Goal: Task Accomplishment & Management: Complete application form

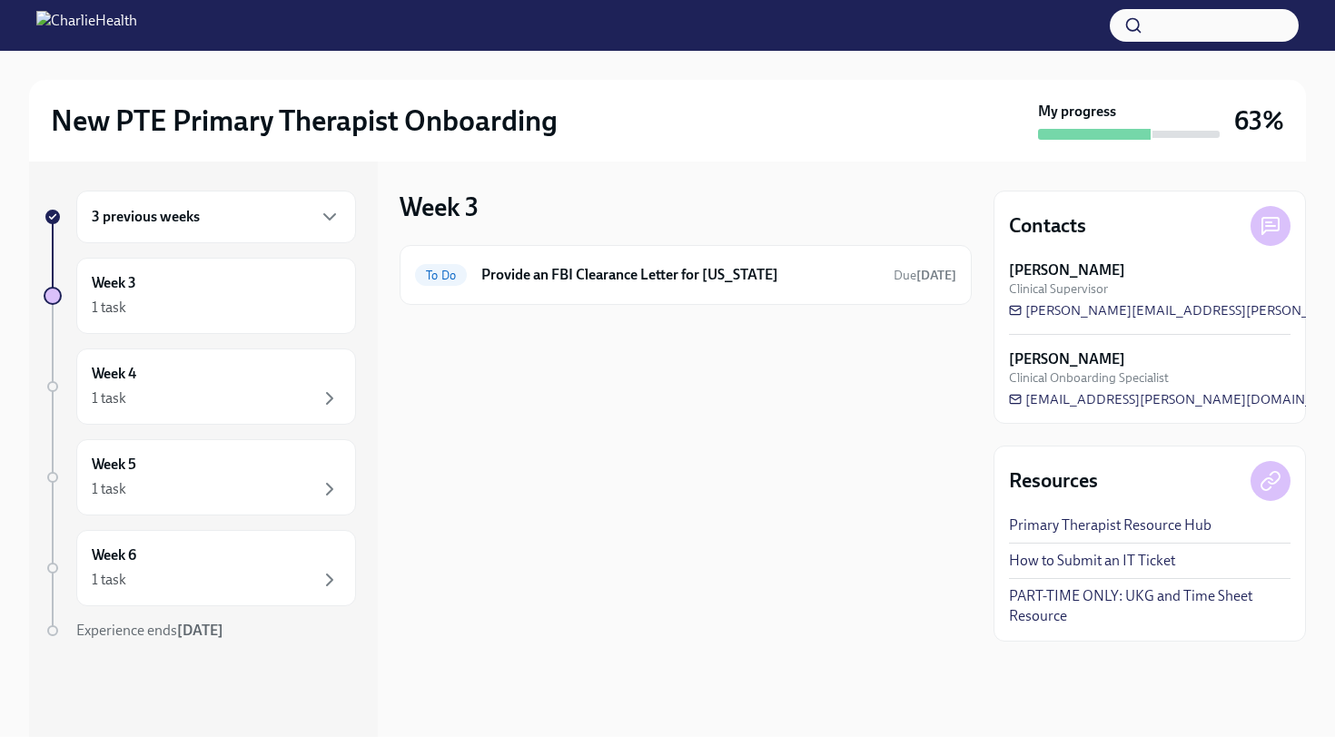
click at [264, 232] on div "3 previous weeks" at bounding box center [216, 217] width 280 height 53
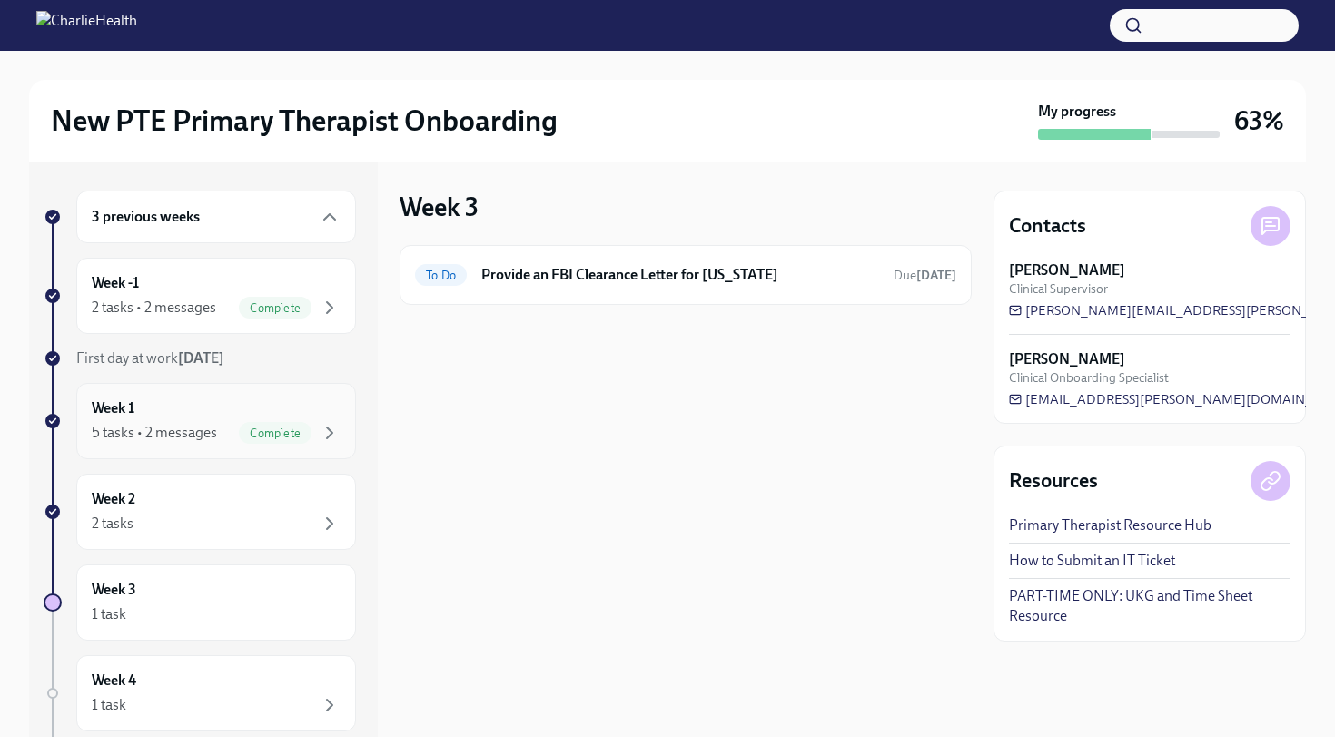
click at [178, 417] on div "Week 1 5 tasks • 2 messages Complete" at bounding box center [216, 421] width 249 height 45
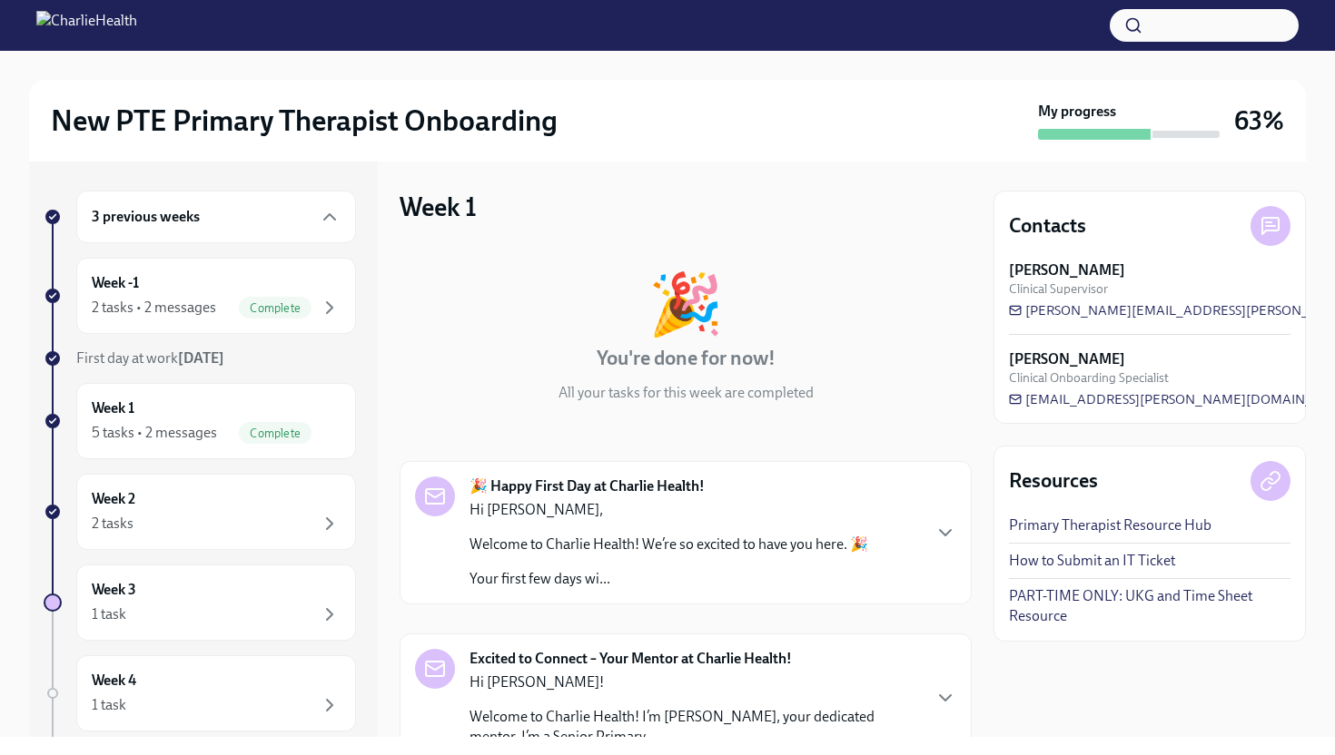
click at [473, 392] on div "🎉 You're done for now! All your tasks for this week are completed" at bounding box center [686, 338] width 572 height 129
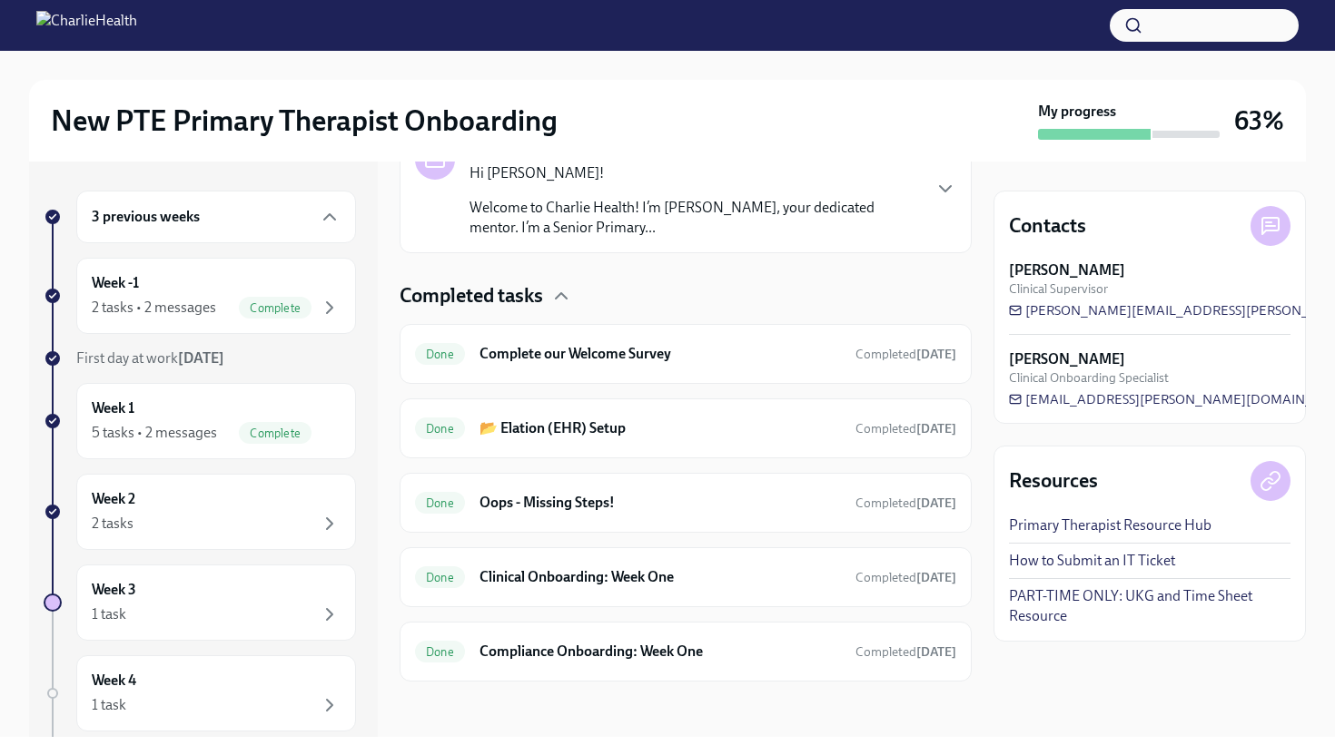
scroll to position [512, 0]
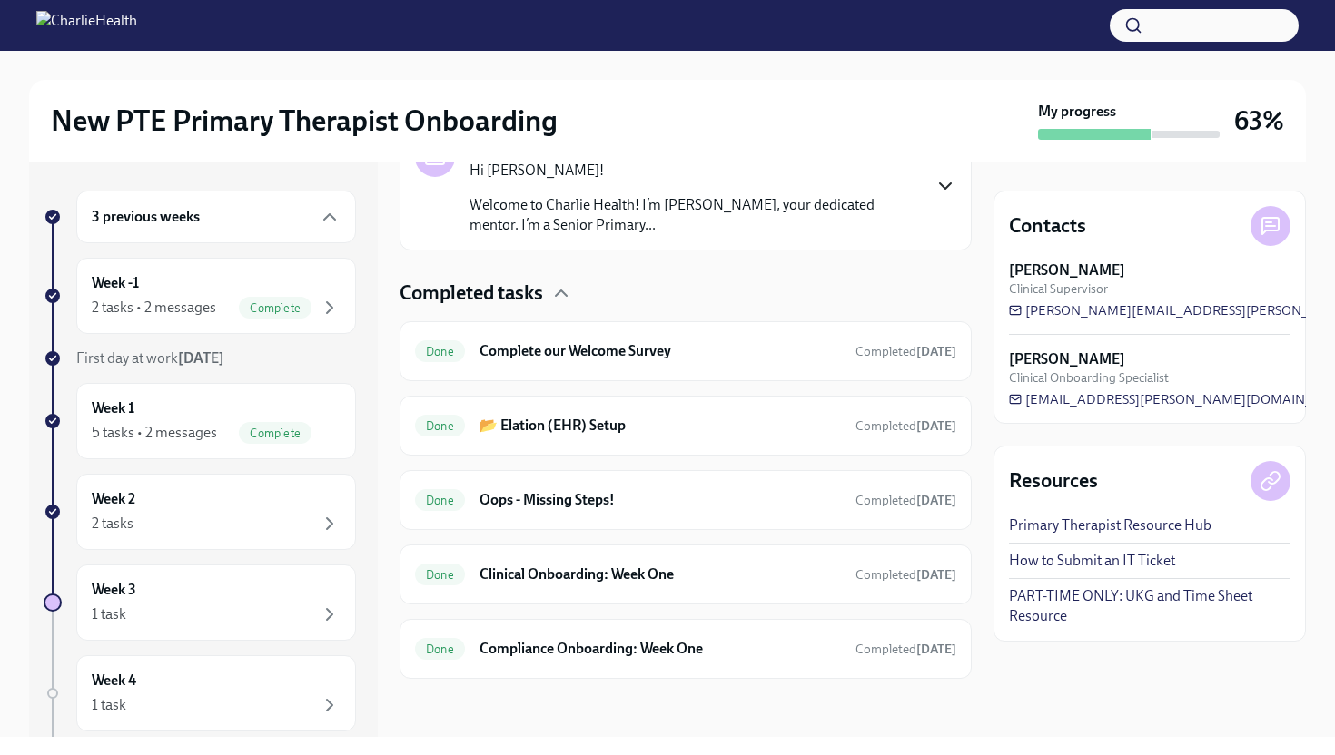
click at [944, 190] on icon "button" at bounding box center [945, 186] width 22 height 22
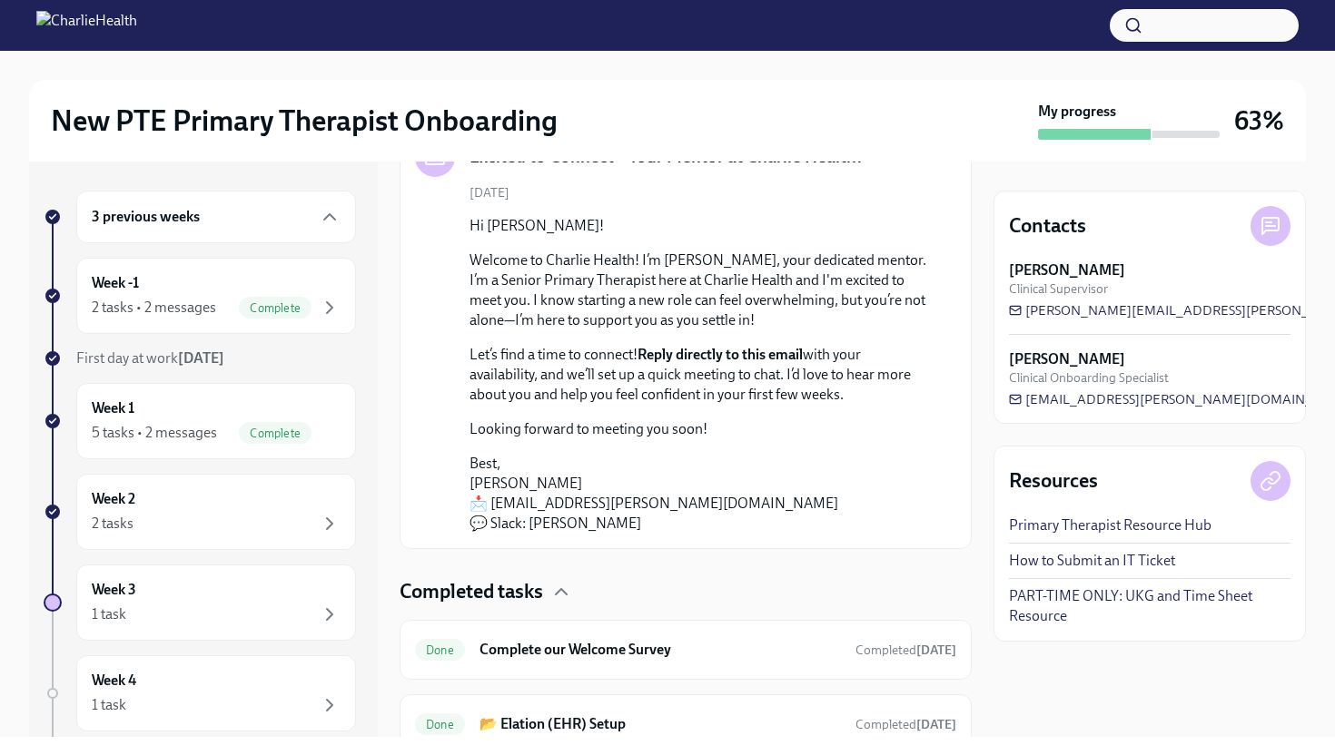
click at [944, 190] on div "[DATE] Hi [PERSON_NAME]! Welcome to Charlie Health! I’m [PERSON_NAME], your ded…" at bounding box center [685, 359] width 541 height 350
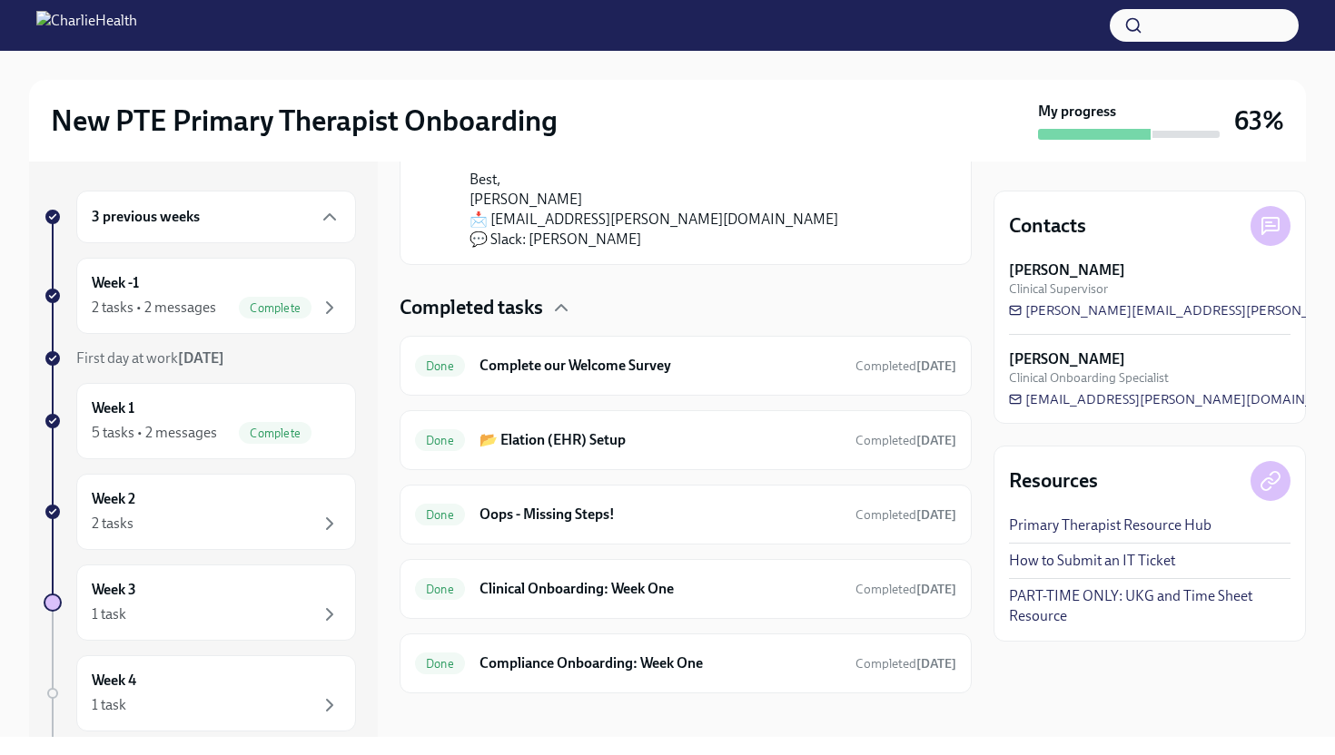
scroll to position [811, 0]
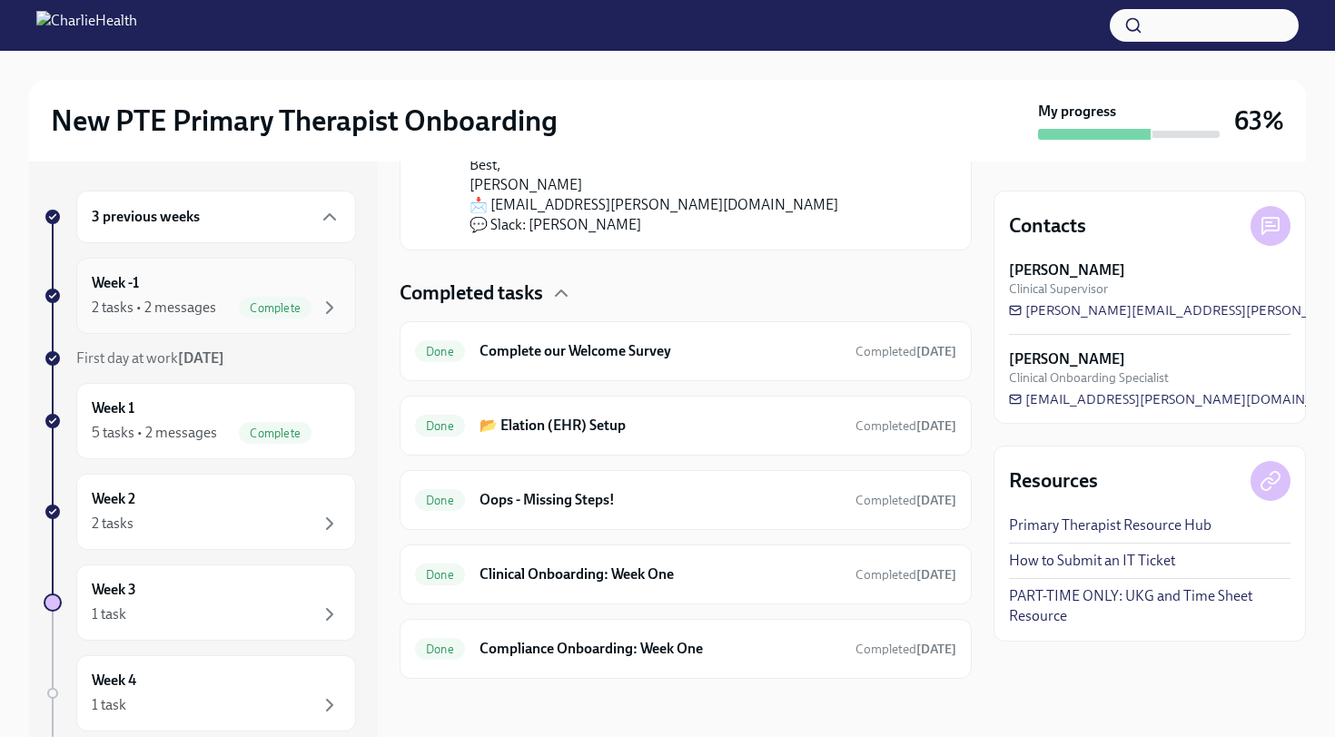
click at [154, 308] on div "2 tasks • 2 messages" at bounding box center [154, 308] width 124 height 20
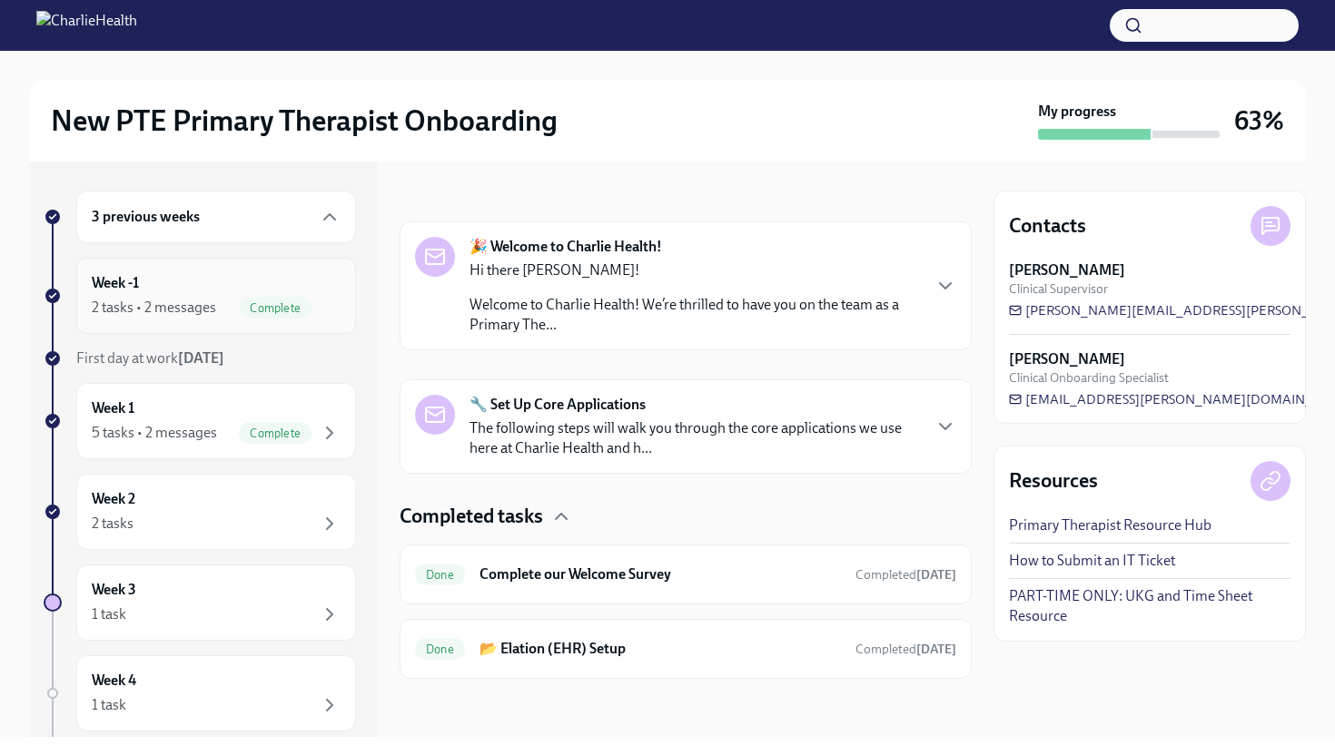
scroll to position [240, 0]
click at [153, 427] on div "5 tasks • 2 messages" at bounding box center [154, 433] width 125 height 20
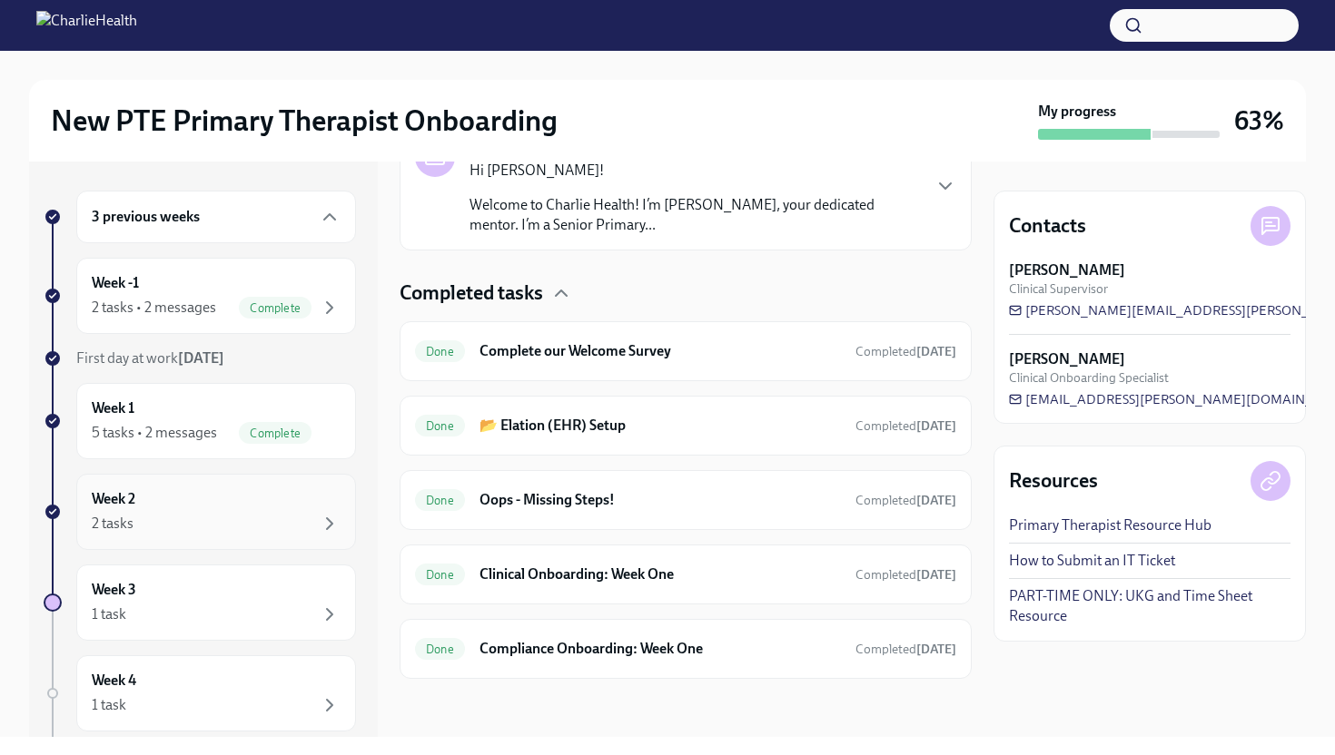
click at [151, 518] on div "2 tasks" at bounding box center [216, 524] width 249 height 22
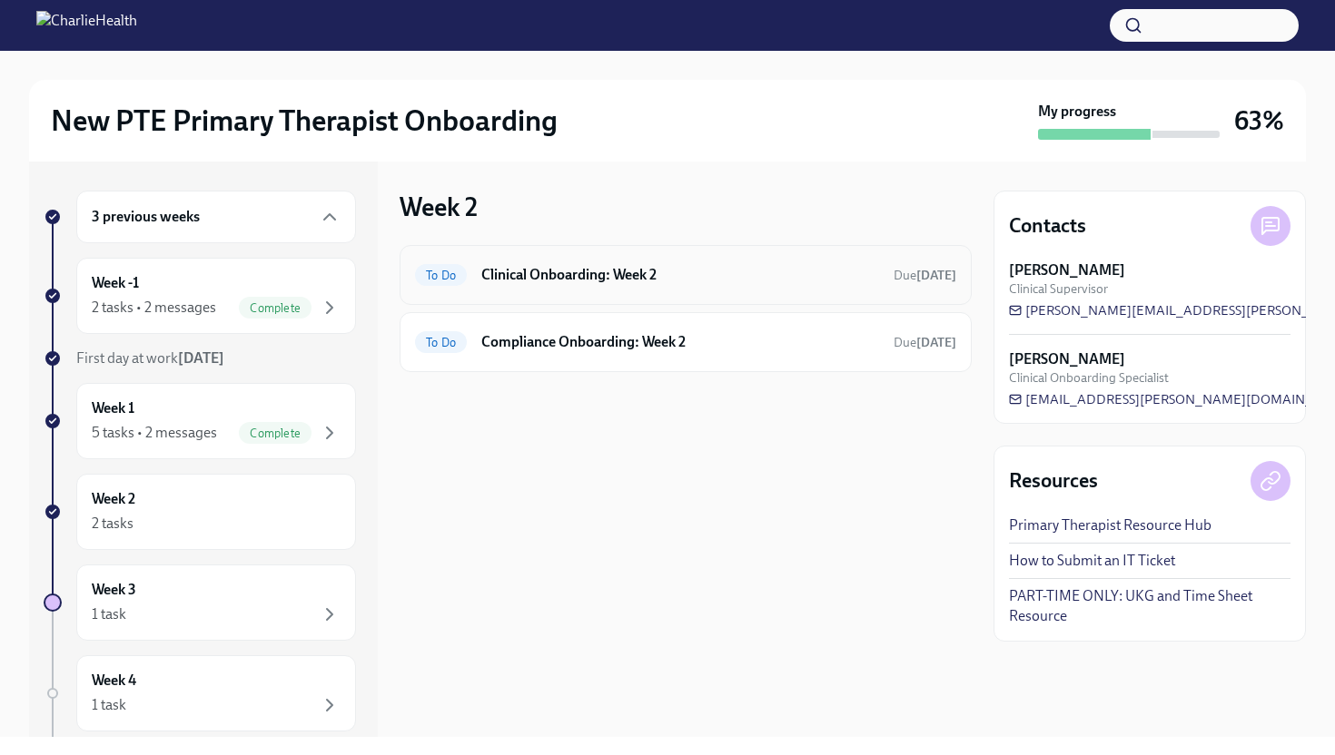
click at [478, 290] on div "To Do Clinical Onboarding: Week 2 Due [DATE]" at bounding box center [686, 275] width 572 height 60
click at [430, 284] on div "To Do" at bounding box center [441, 275] width 52 height 22
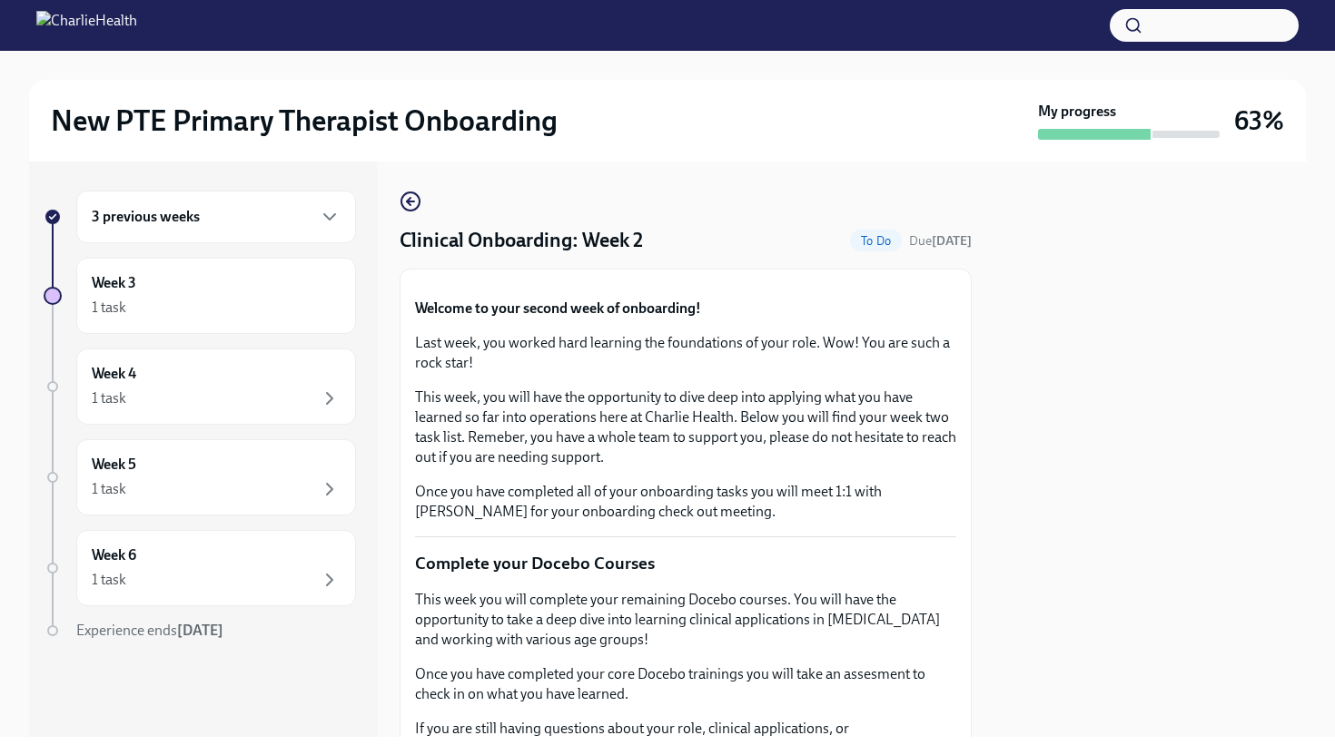
click at [420, 284] on button "Zoom image" at bounding box center [685, 284] width 541 height 0
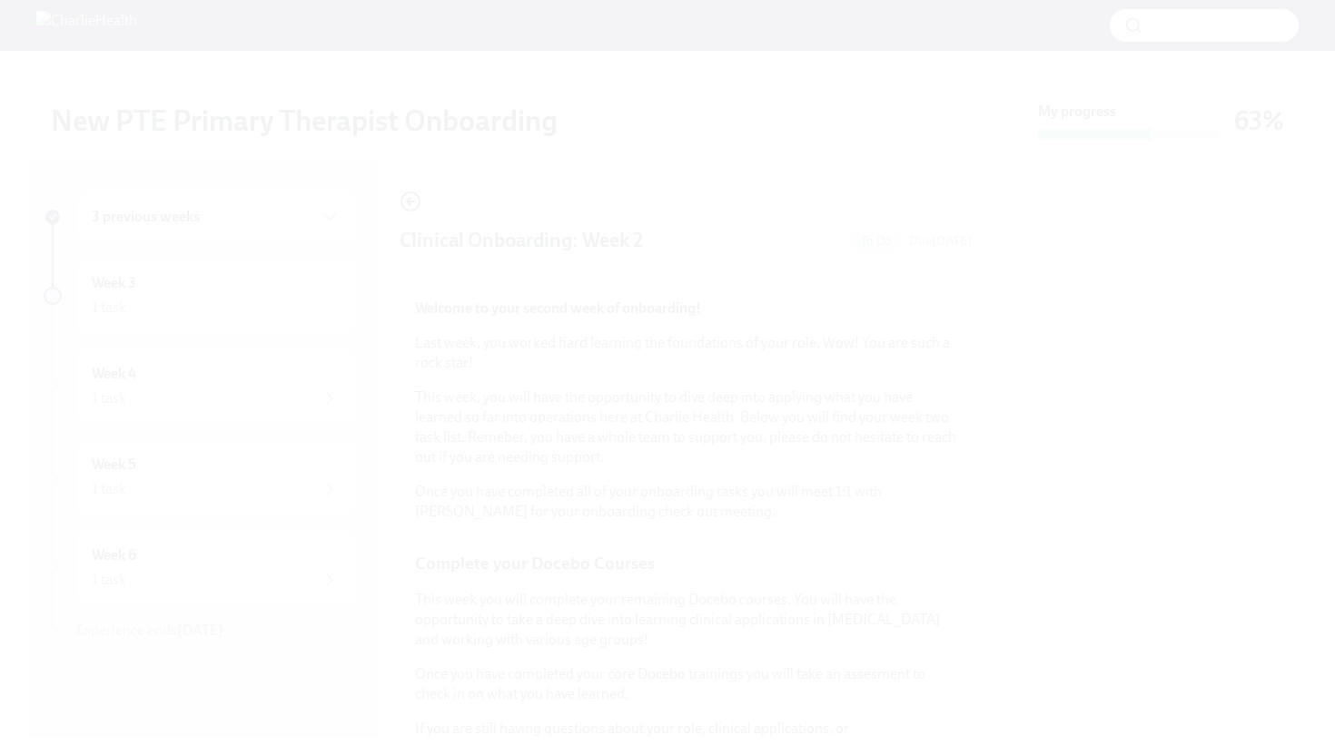
click at [161, 473] on button "Unzoom image" at bounding box center [667, 377] width 1335 height 755
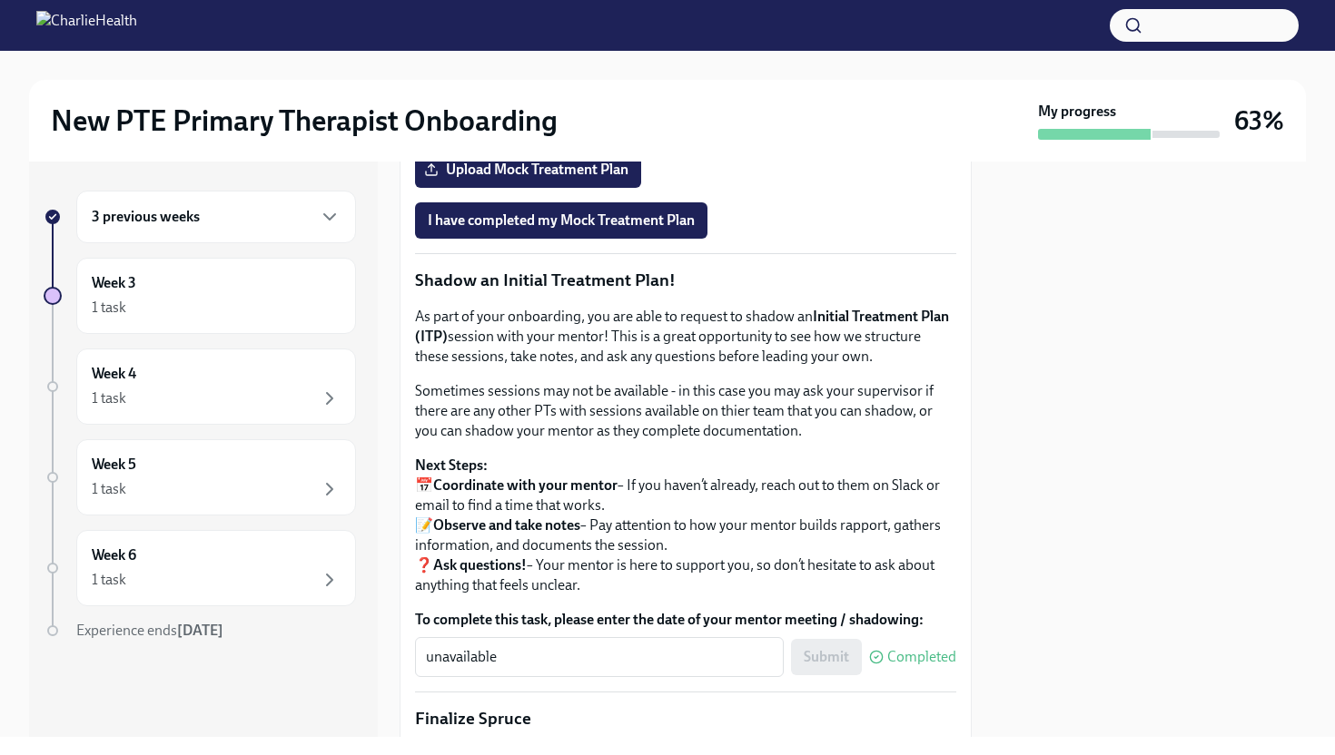
scroll to position [1585, 0]
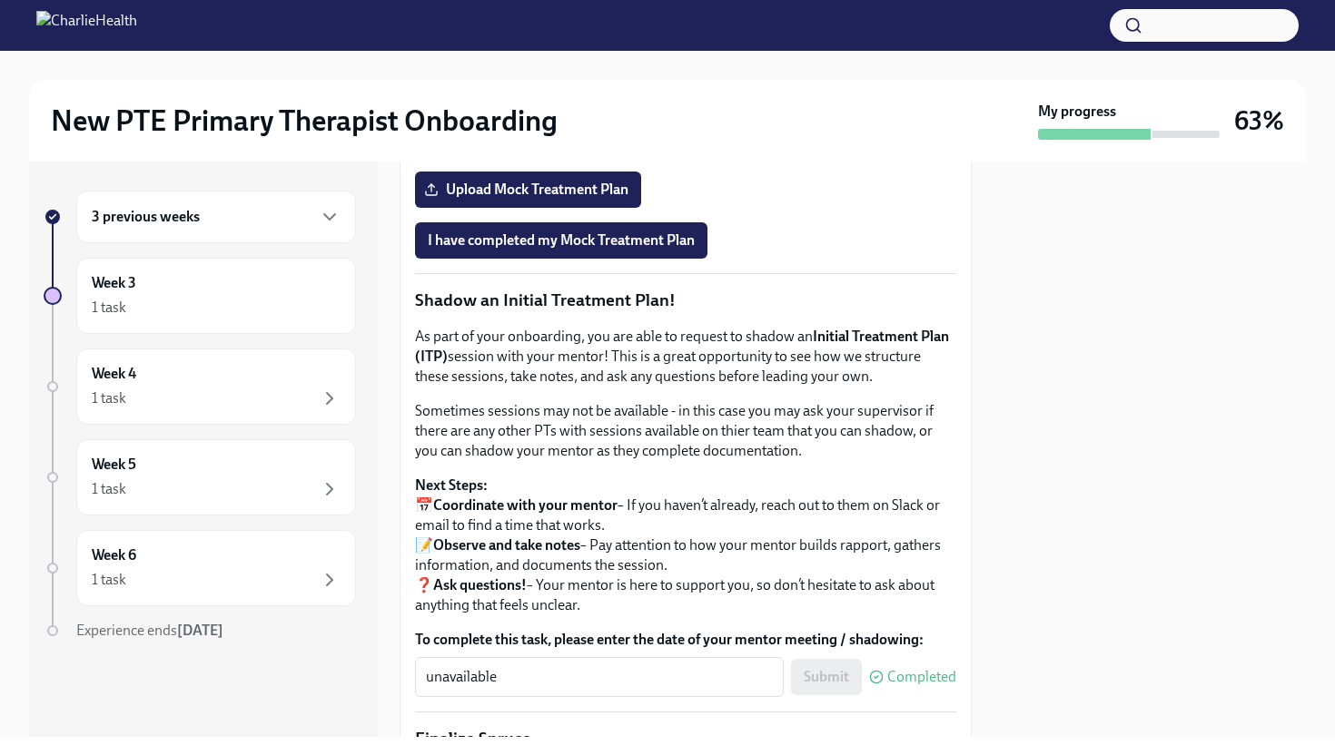
click at [620, 148] on span "Onboarding Mock Treatment Plan" at bounding box center [544, 139] width 232 height 18
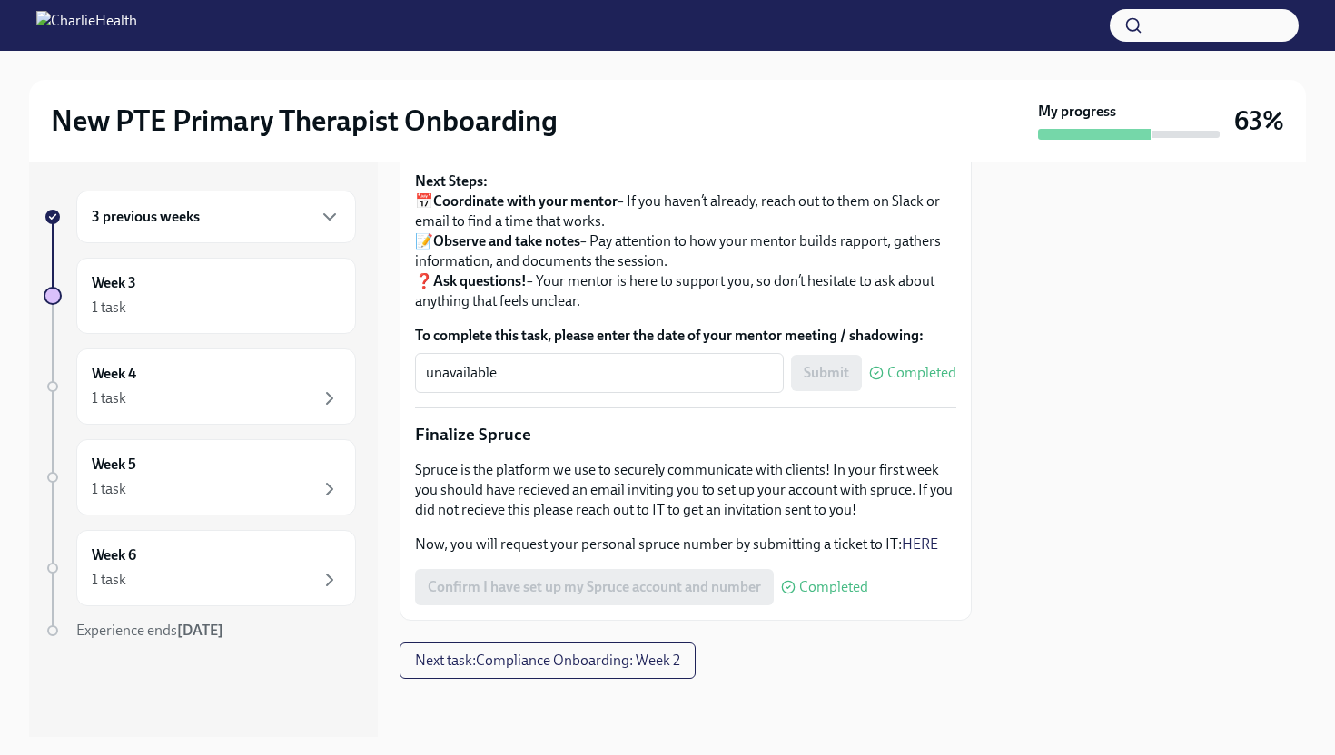
scroll to position [2124, 0]
click at [558, 665] on span "Next task : Compliance Onboarding: Week 2" at bounding box center [547, 661] width 265 height 18
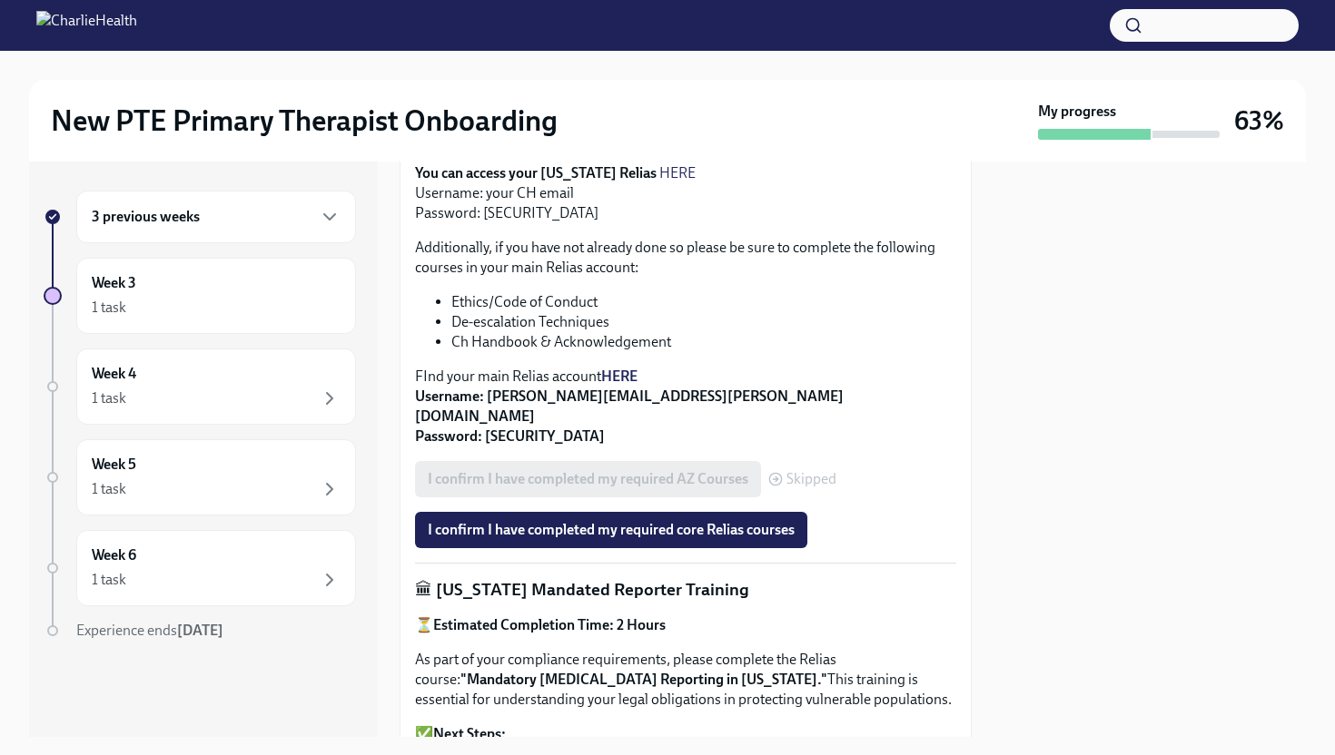
scroll to position [888, 0]
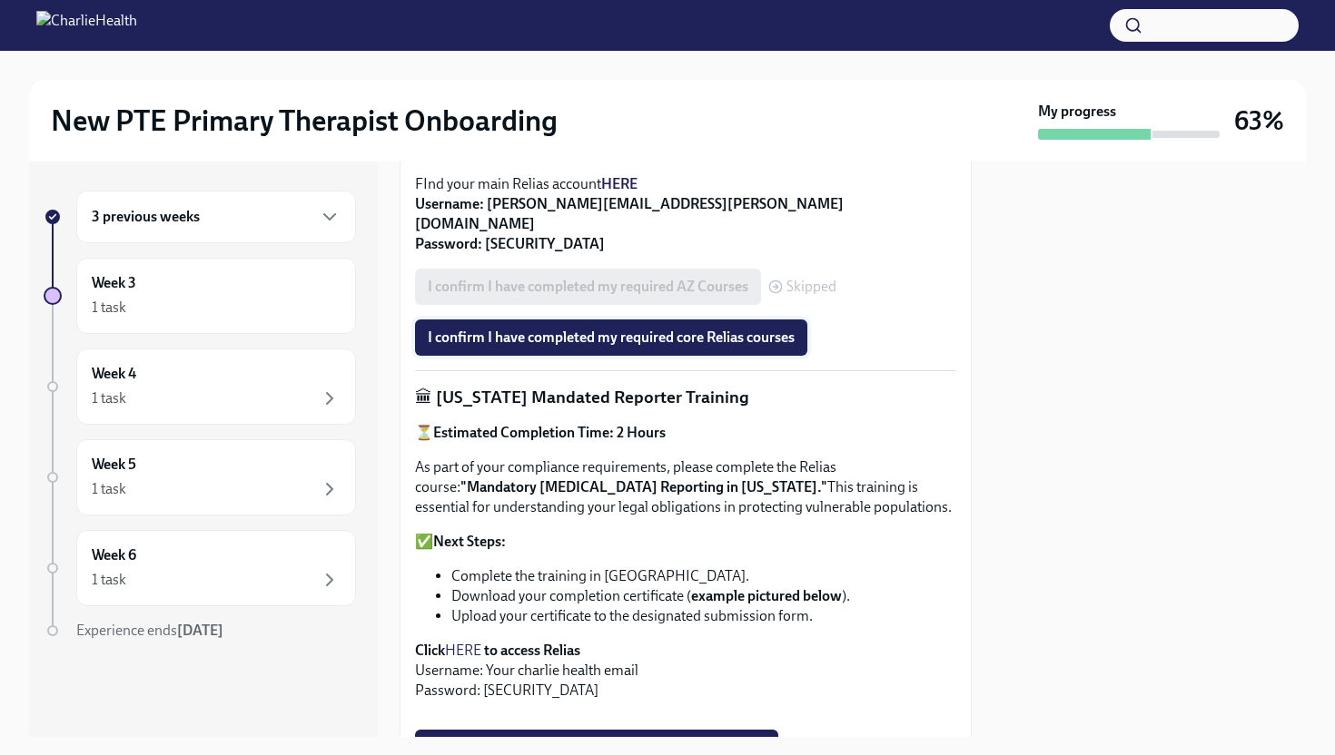
click at [538, 329] on button "I confirm I have completed my required core Relias courses" at bounding box center [611, 338] width 392 height 36
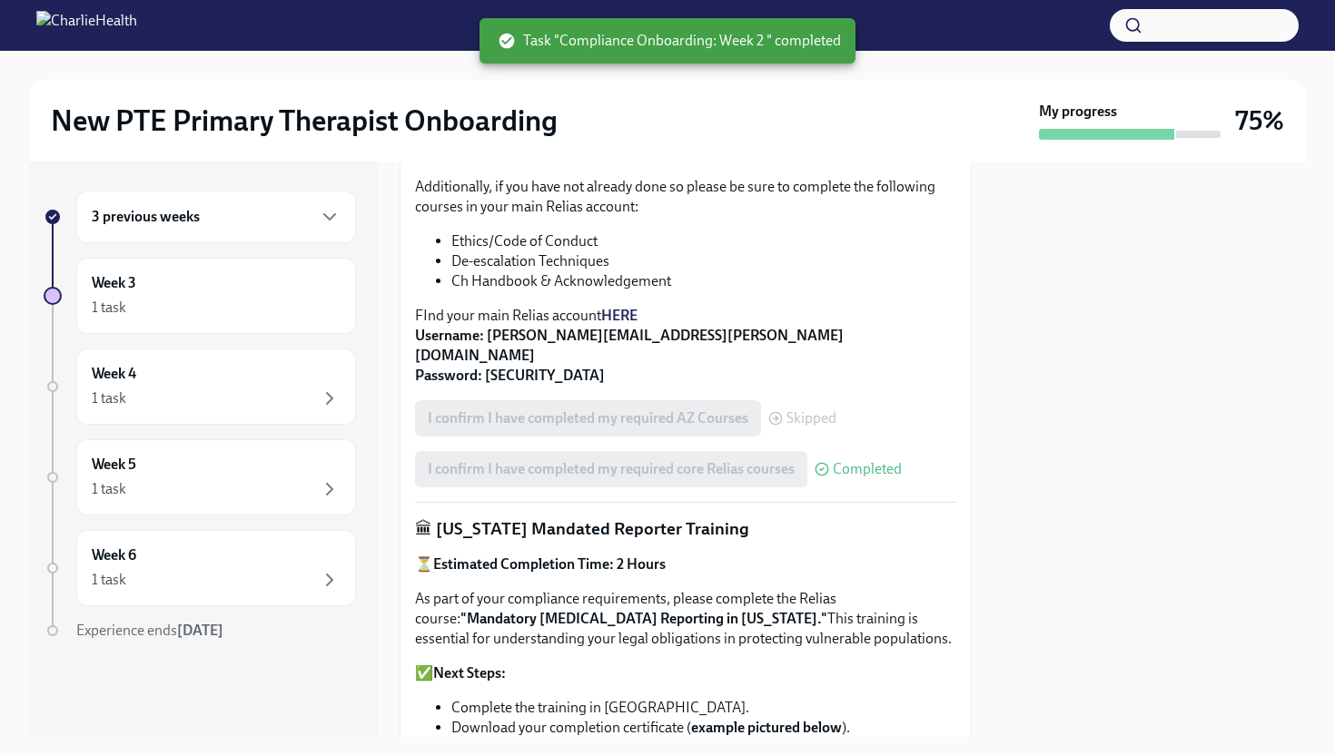
scroll to position [755, 0]
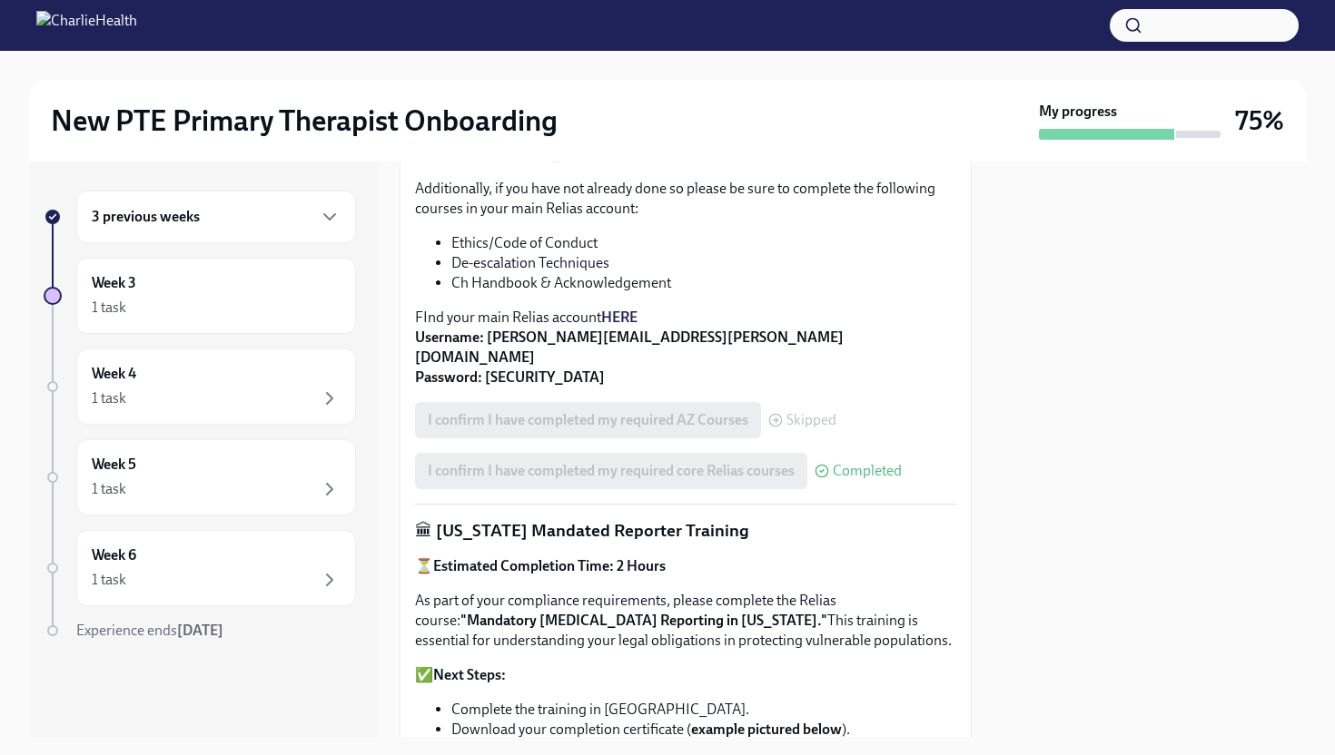
click at [617, 316] on strong "HERE" at bounding box center [619, 317] width 36 height 17
